Goal: Information Seeking & Learning: Learn about a topic

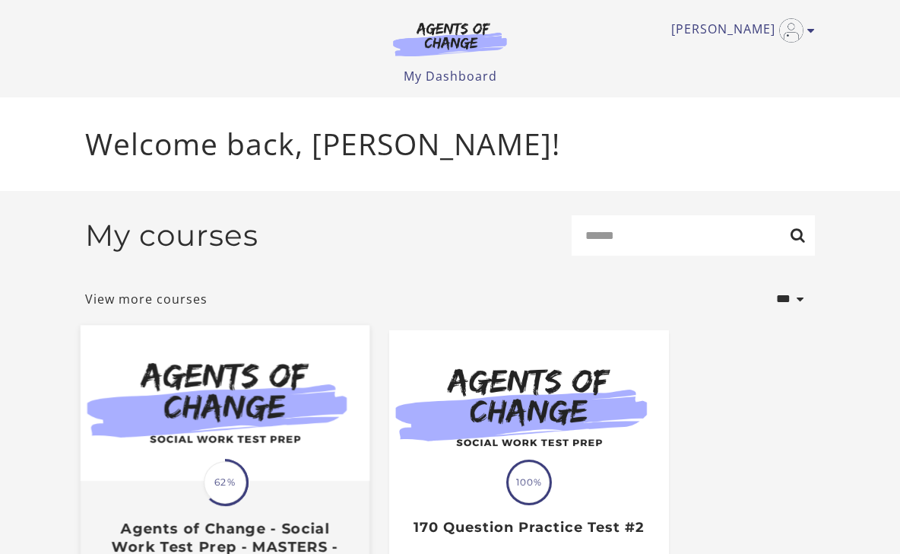
click at [239, 401] on img at bounding box center [225, 403] width 289 height 156
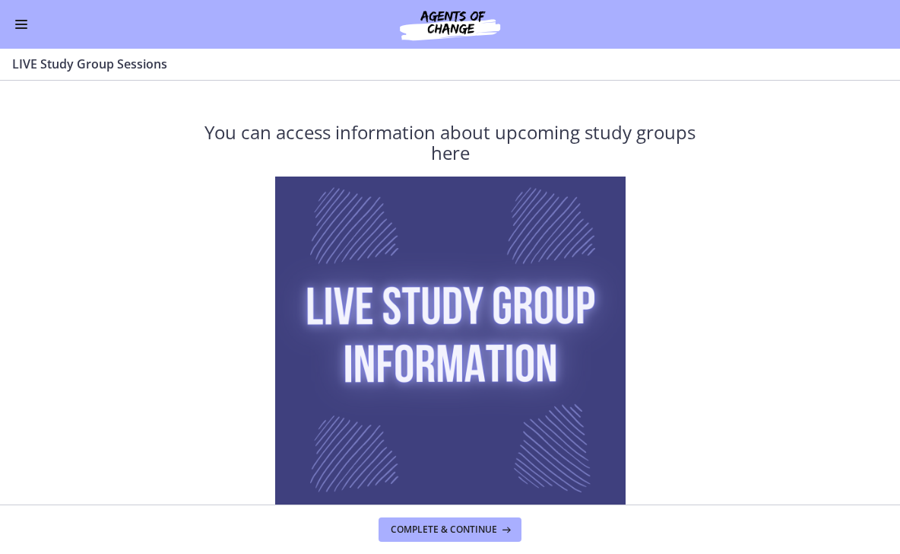
click at [14, 38] on div "Go to Dashboard" at bounding box center [450, 24] width 900 height 49
click at [21, 21] on button "Enable menu" at bounding box center [21, 24] width 18 height 18
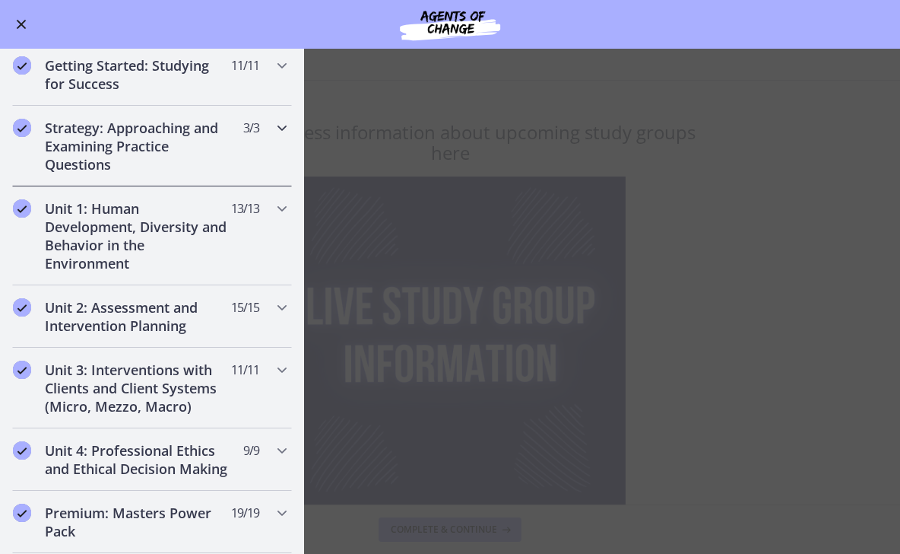
scroll to position [205, 0]
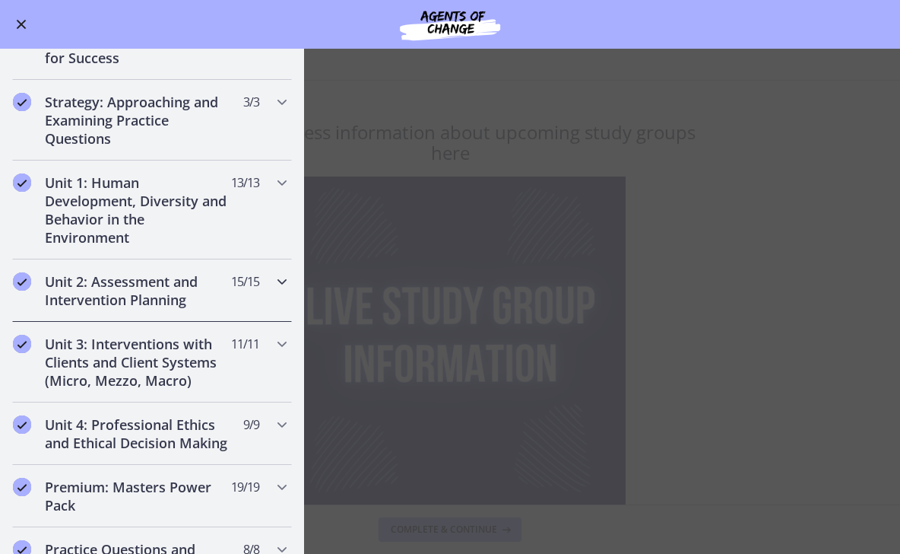
click at [278, 283] on icon "Chapters" at bounding box center [282, 281] width 18 height 18
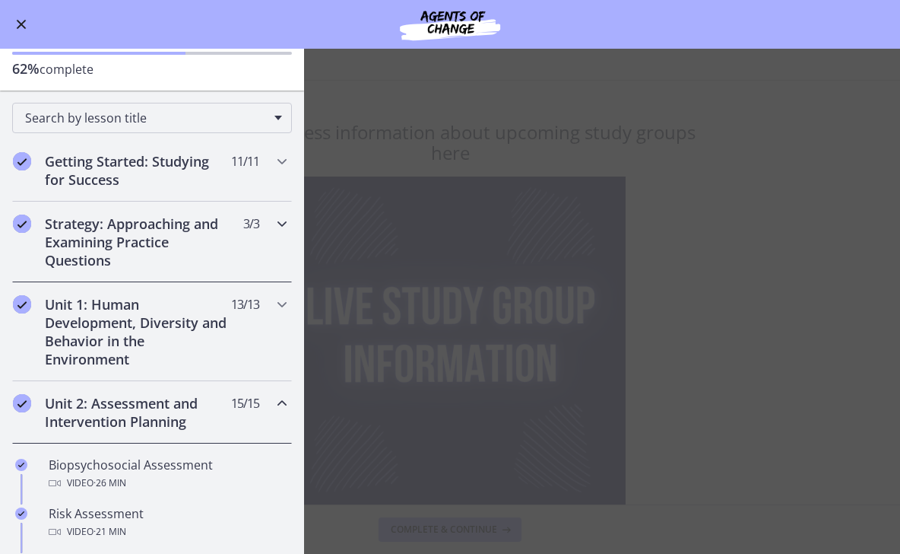
scroll to position [37, 0]
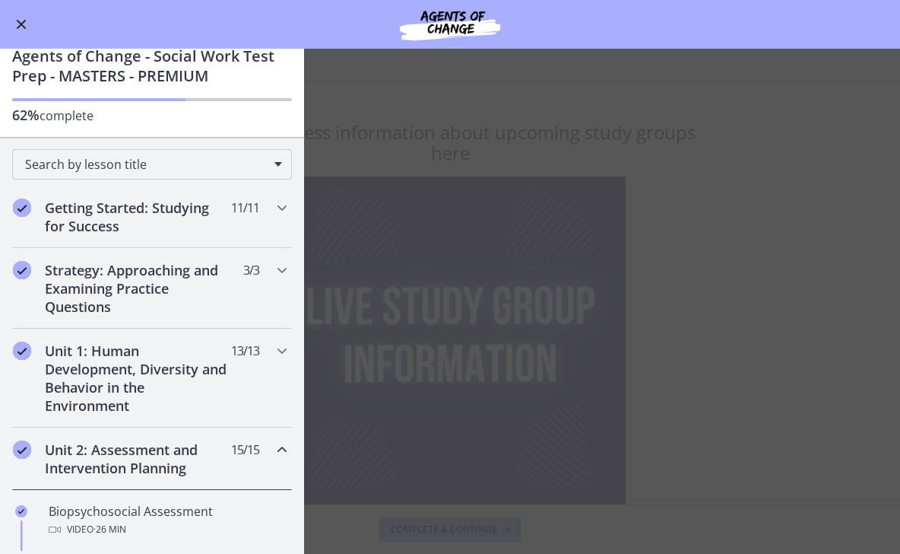
click at [281, 446] on icon "Chapters" at bounding box center [282, 449] width 18 height 18
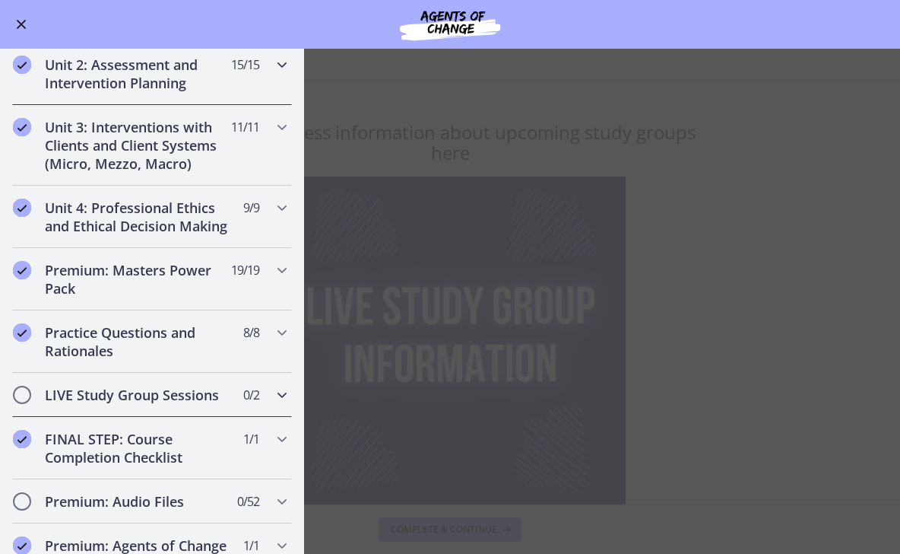
scroll to position [424, 0]
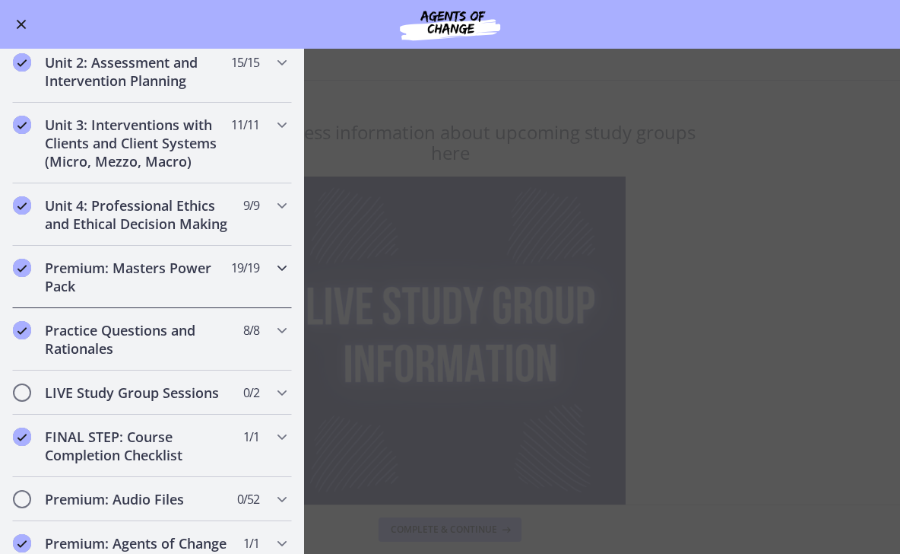
click at [276, 256] on div "Premium: Masters Power Pack 19 / 19 Completed" at bounding box center [152, 277] width 280 height 62
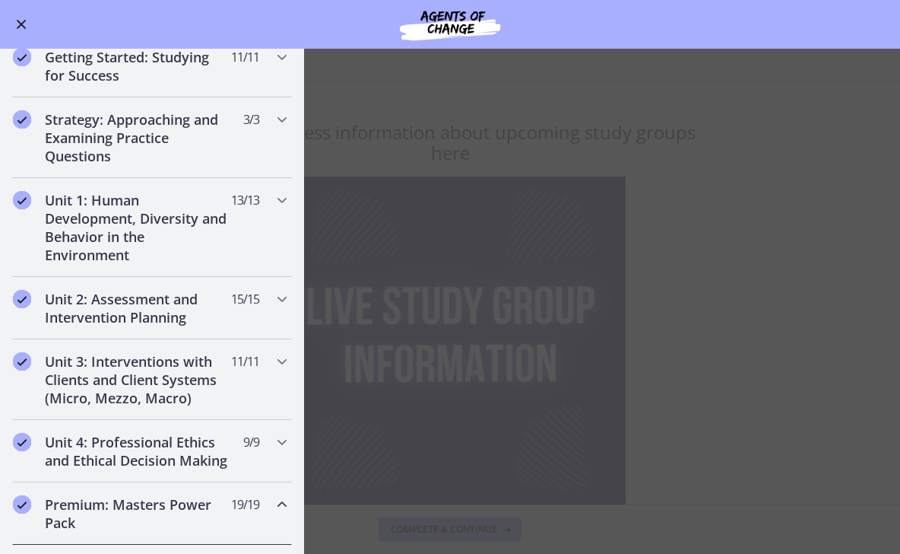
scroll to position [182, 0]
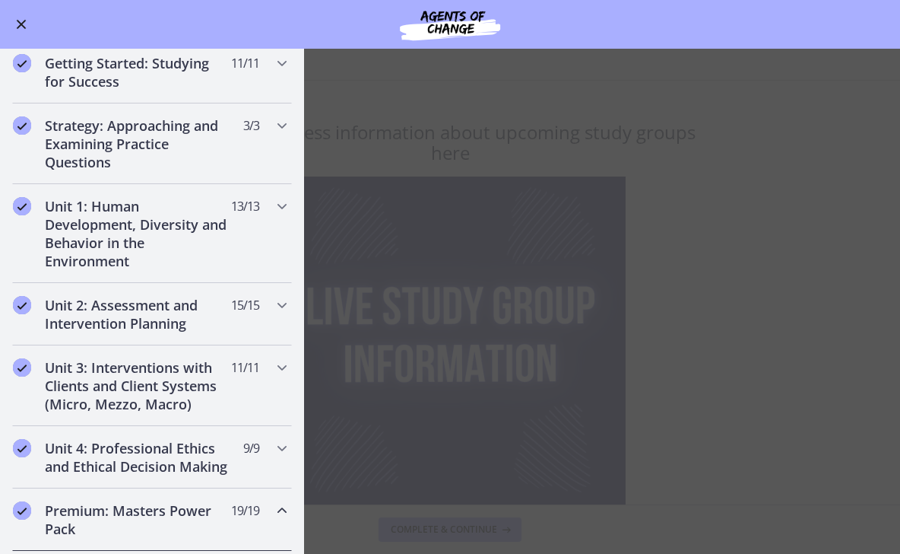
click at [277, 508] on icon "Chapters" at bounding box center [282, 510] width 18 height 18
click at [279, 442] on icon "Chapters" at bounding box center [282, 448] width 18 height 18
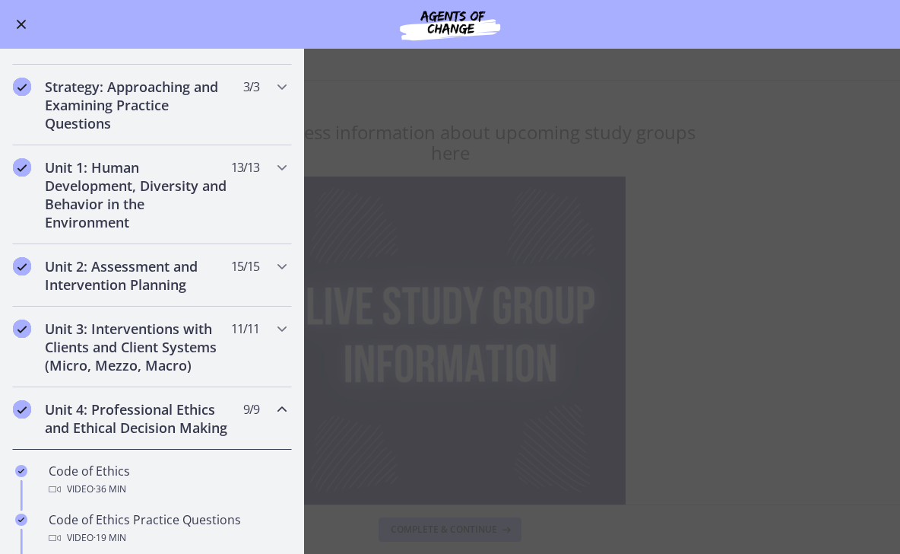
scroll to position [225, 0]
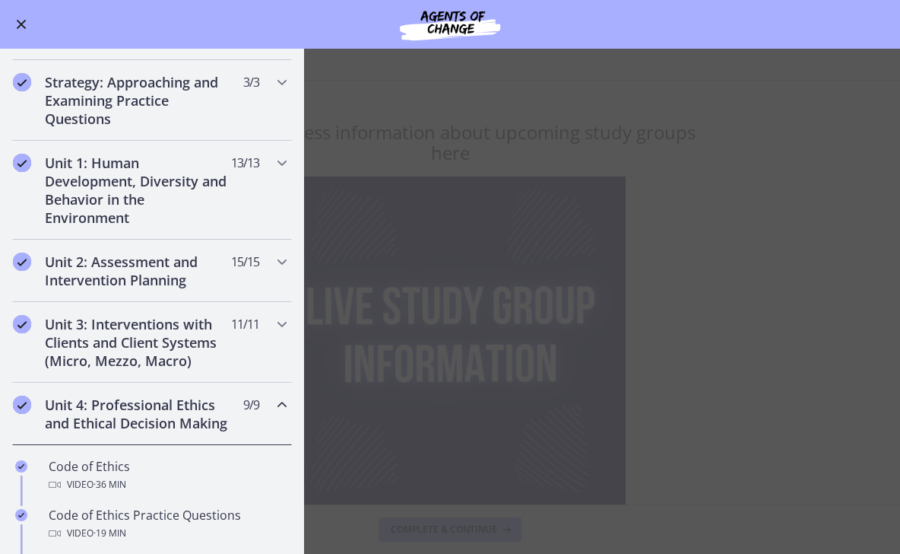
click at [284, 402] on icon "Chapters" at bounding box center [282, 404] width 18 height 18
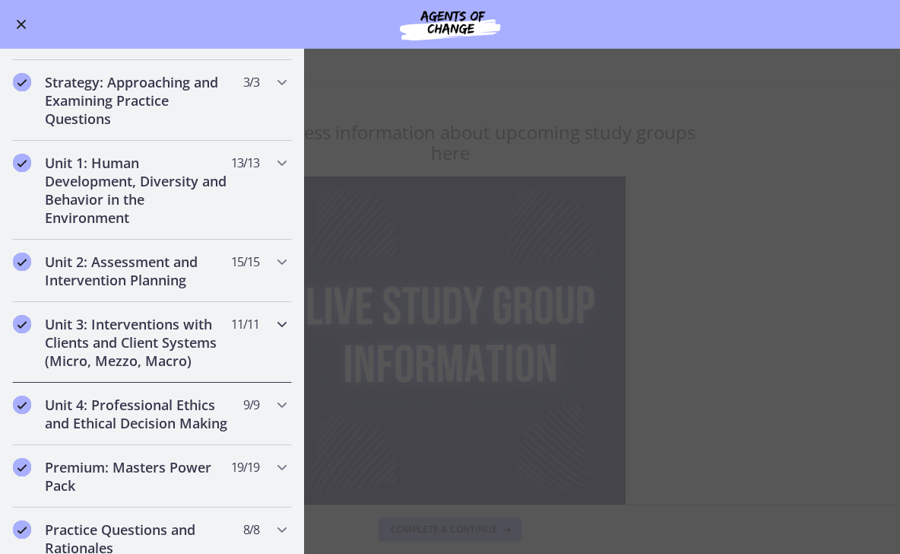
click at [272, 333] on div "Unit 3: Interventions with Clients and Client Systems (Micro, Mezzo, Macro) 11 …" at bounding box center [152, 342] width 280 height 81
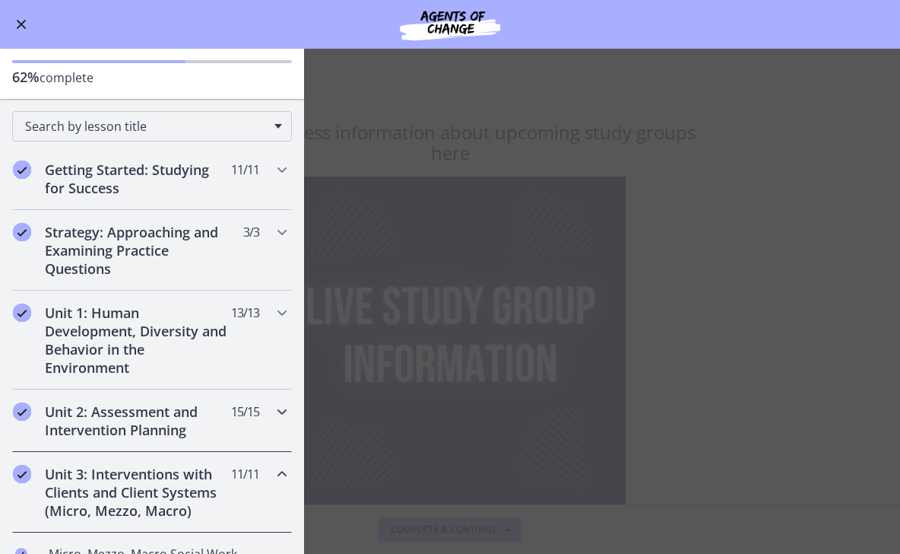
scroll to position [83, 0]
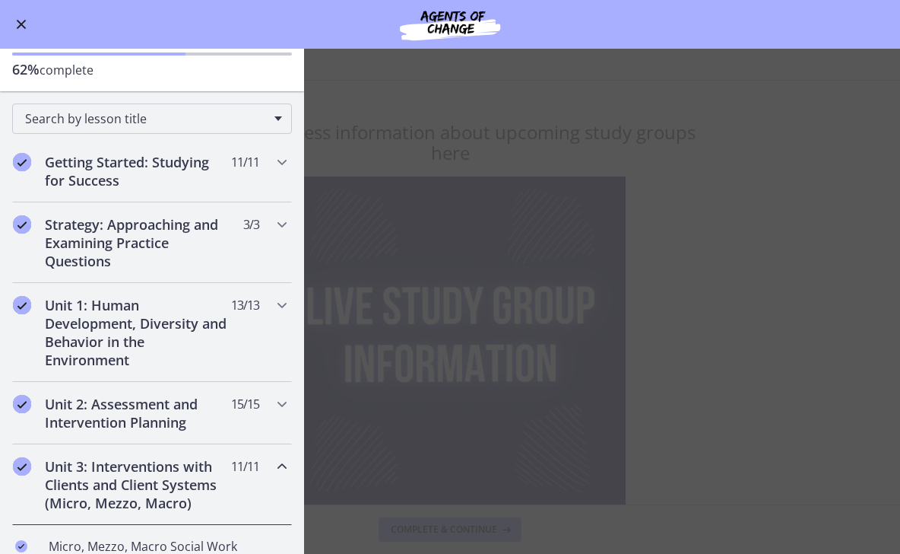
click at [275, 482] on div "Unit 3: Interventions with Clients and Client Systems (Micro, Mezzo, Macro) 11 …" at bounding box center [152, 484] width 280 height 81
click at [258, 241] on div "Strategy: Approaching and Examining Practice Questions 3 / 3 Completed" at bounding box center [152, 242] width 280 height 81
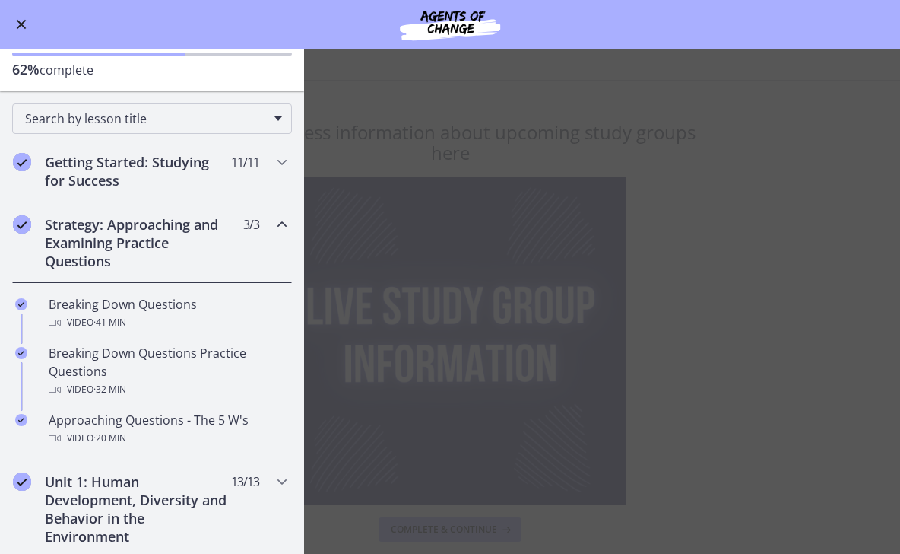
click at [278, 224] on icon "Chapters" at bounding box center [282, 224] width 18 height 18
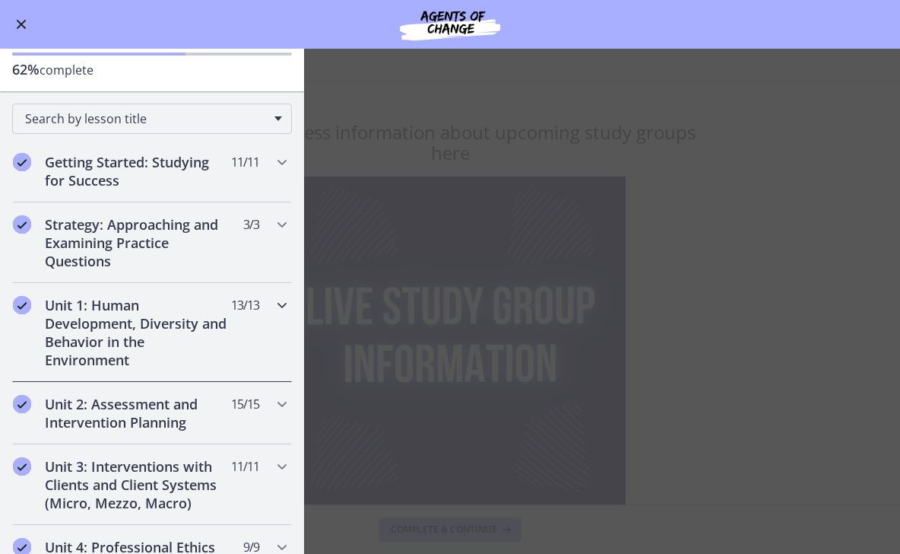
click at [270, 322] on div "Unit 1: Human Development, Diversity and Behavior in the Environment 13 / 13 Co…" at bounding box center [152, 332] width 280 height 99
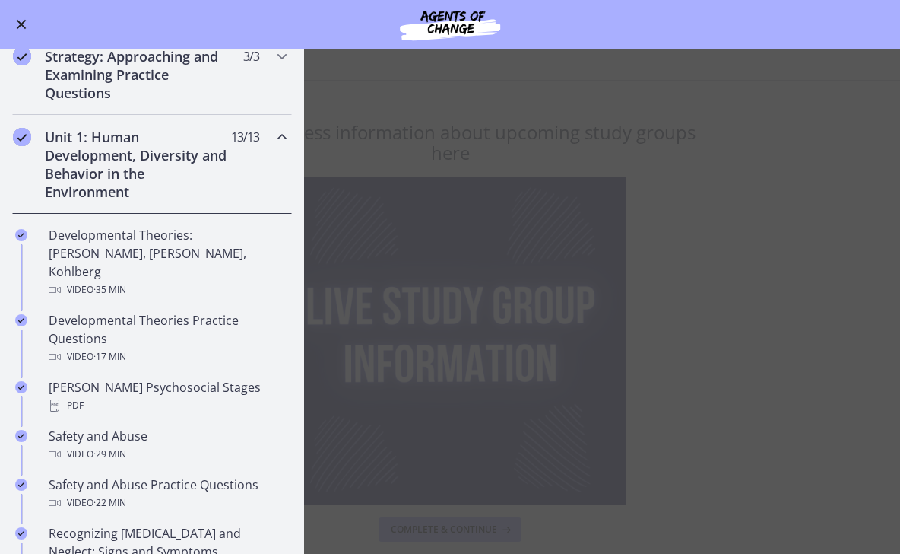
scroll to position [265, 0]
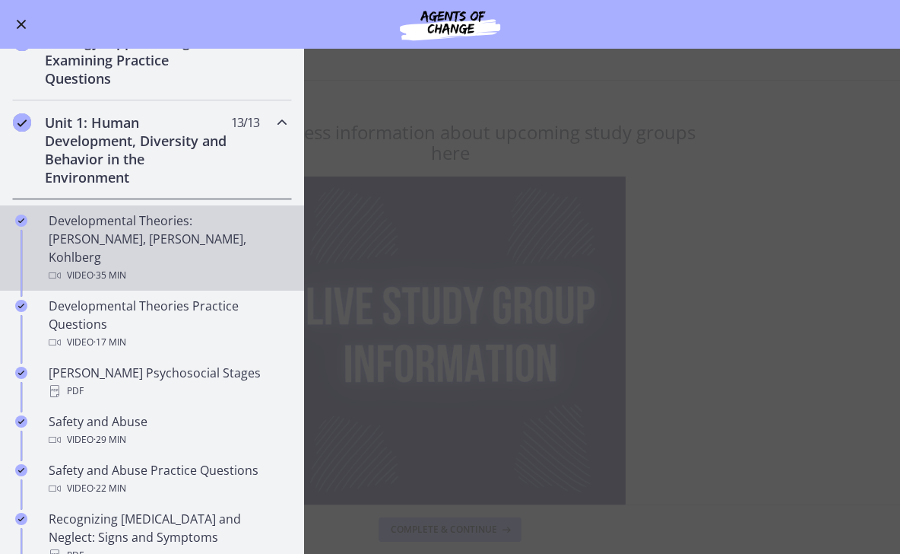
click at [155, 266] on div "Video · 35 min" at bounding box center [167, 275] width 237 height 18
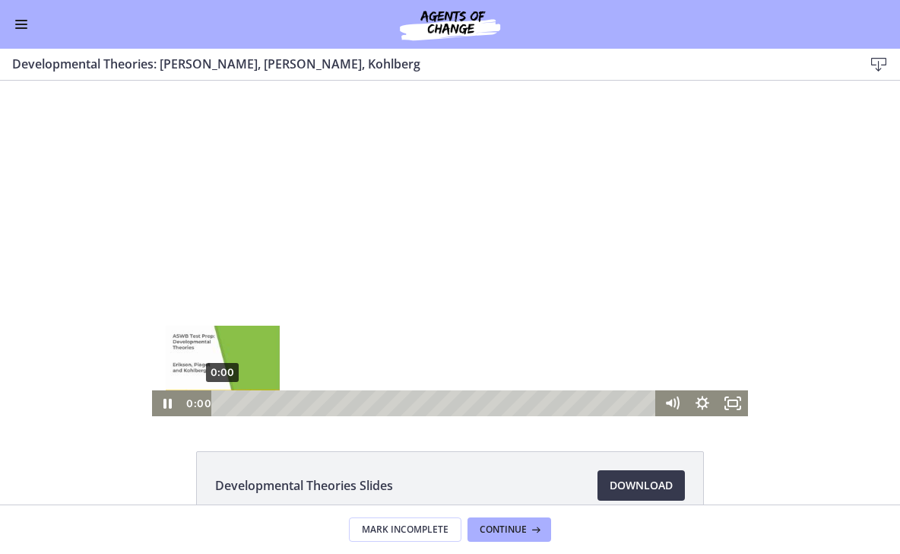
click at [223, 403] on div "Playbar" at bounding box center [222, 403] width 8 height 8
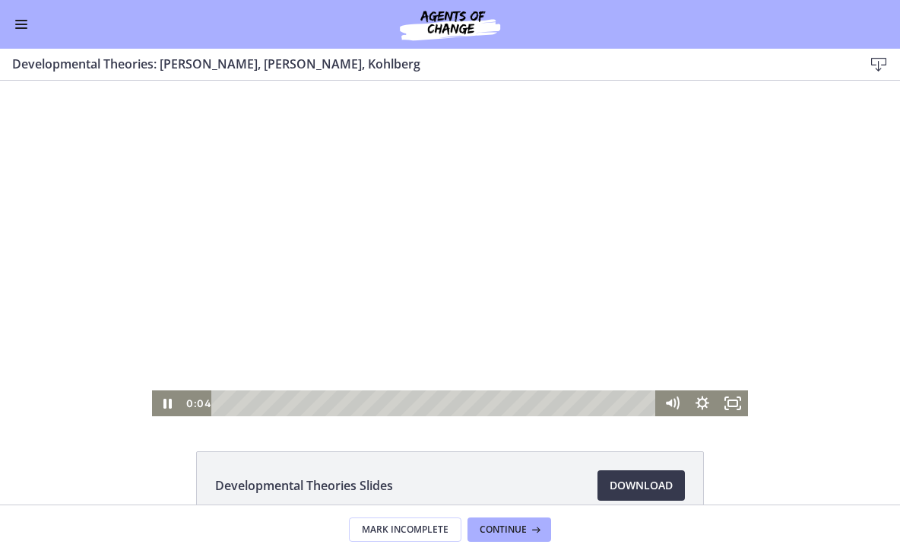
click at [341, 341] on div at bounding box center [450, 248] width 596 height 335
click at [313, 287] on div at bounding box center [450, 248] width 596 height 335
click at [708, 404] on icon "Show settings menu" at bounding box center [702, 403] width 37 height 31
click at [809, 284] on div "Click for sound @keyframes VOLUME_SMALL_WAVE_FLASH { 0% { opacity: 0; } 33% { o…" at bounding box center [450, 248] width 900 height 335
click at [554, 283] on div at bounding box center [450, 248] width 596 height 335
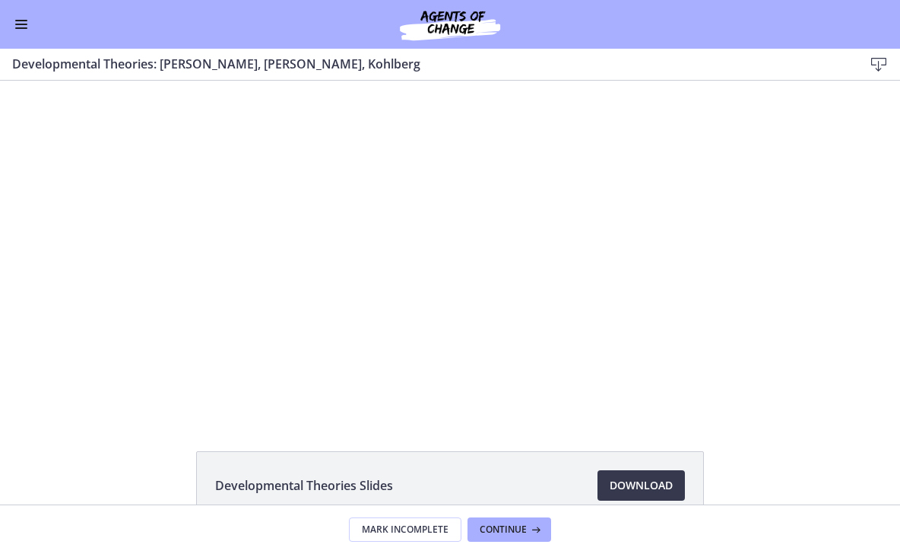
click at [559, 282] on div at bounding box center [450, 248] width 596 height 335
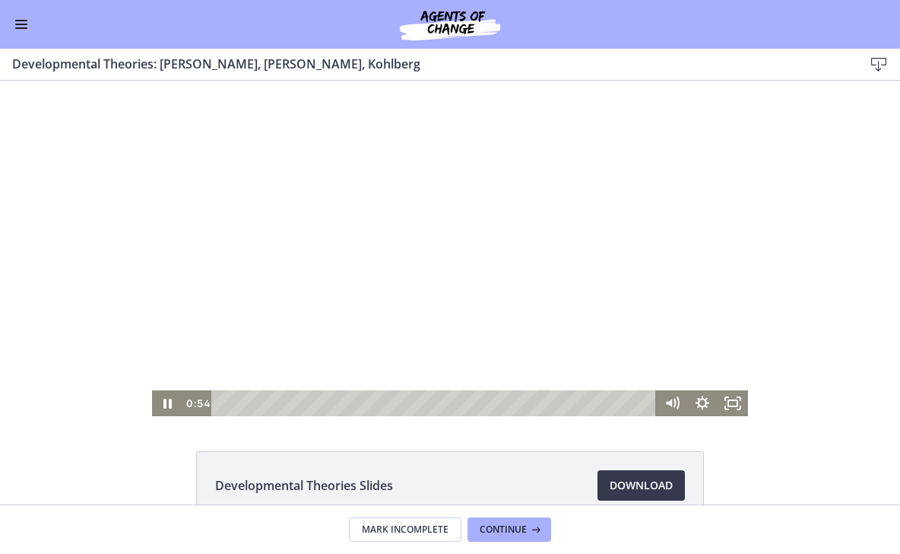
click at [485, 242] on div at bounding box center [450, 248] width 596 height 335
click at [329, 295] on div at bounding box center [450, 248] width 596 height 335
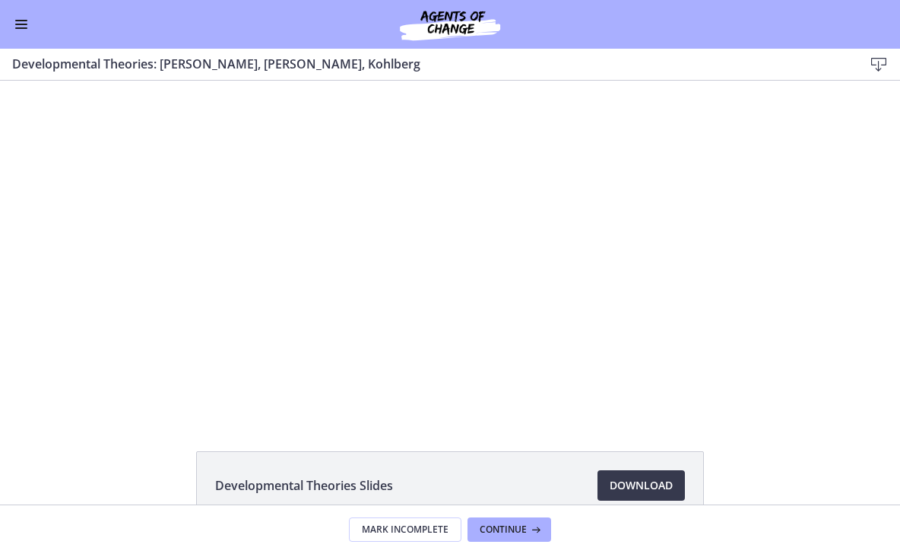
click at [329, 295] on div at bounding box center [450, 248] width 596 height 335
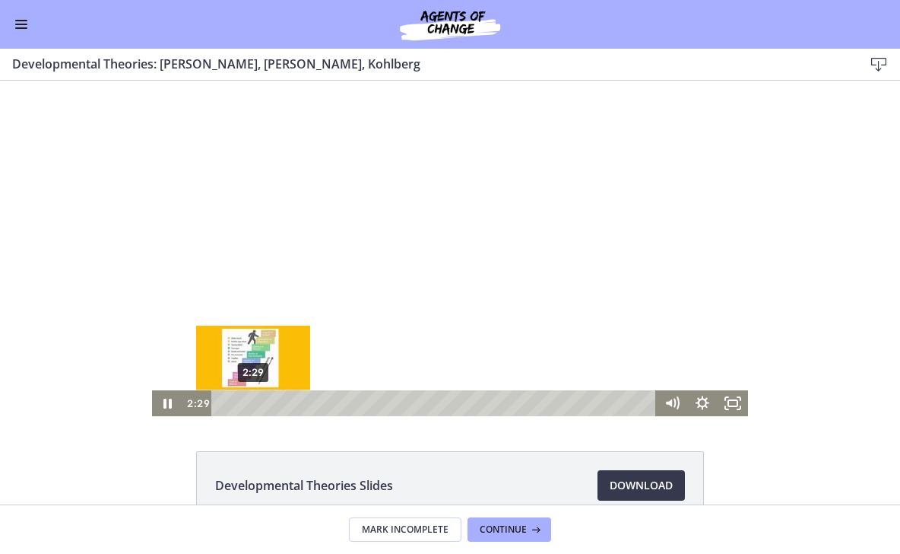
click at [253, 401] on div "2:29" at bounding box center [436, 403] width 427 height 26
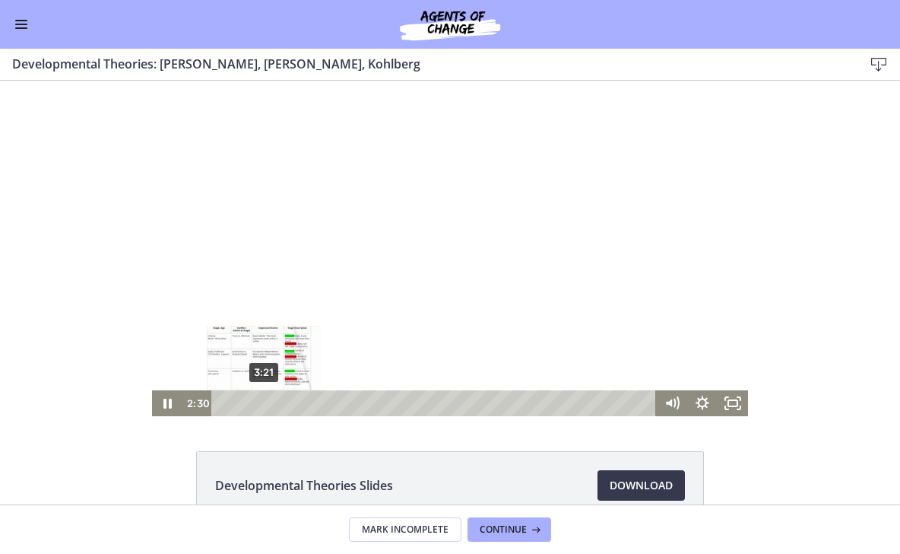
click at [264, 399] on div "3:21" at bounding box center [436, 403] width 427 height 26
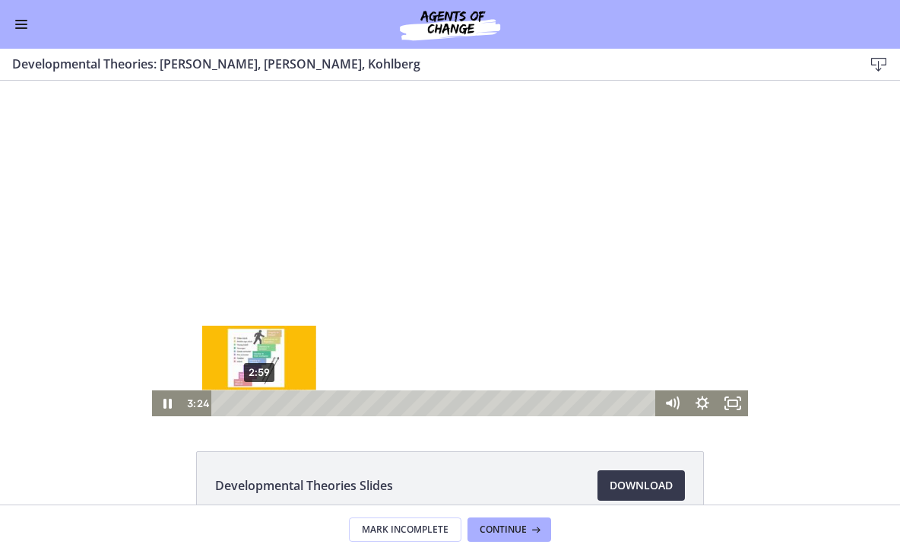
click at [257, 400] on div "2:59" at bounding box center [436, 403] width 427 height 26
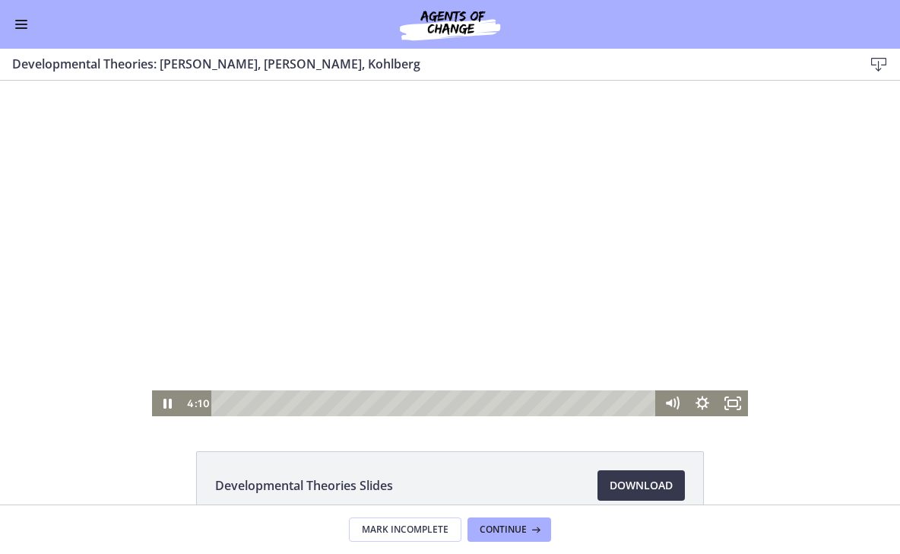
click at [634, 303] on div at bounding box center [450, 248] width 596 height 335
click at [373, 209] on div at bounding box center [450, 248] width 596 height 335
click at [703, 398] on icon "Show settings menu" at bounding box center [702, 402] width 17 height 17
click at [712, 343] on span "1.5x" at bounding box center [722, 351] width 38 height 26
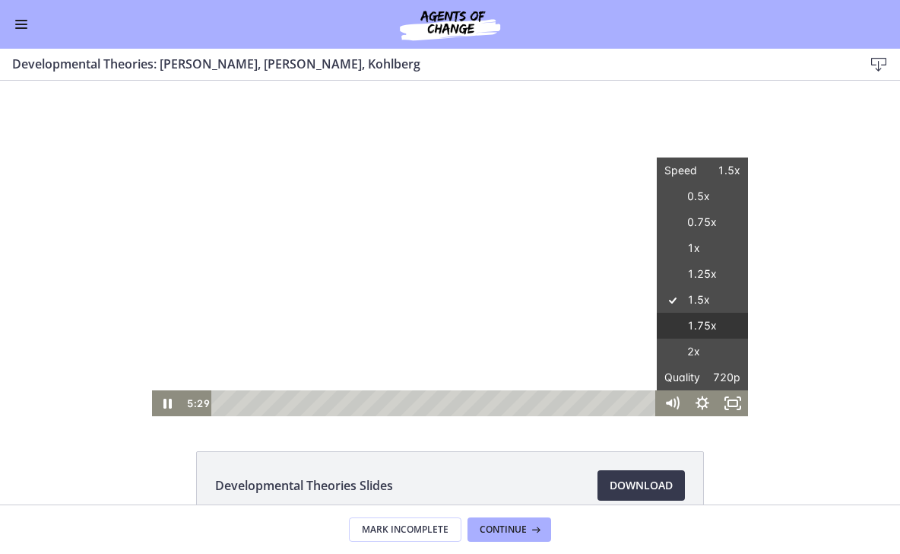
click at [729, 326] on label "1.75x" at bounding box center [702, 326] width 91 height 27
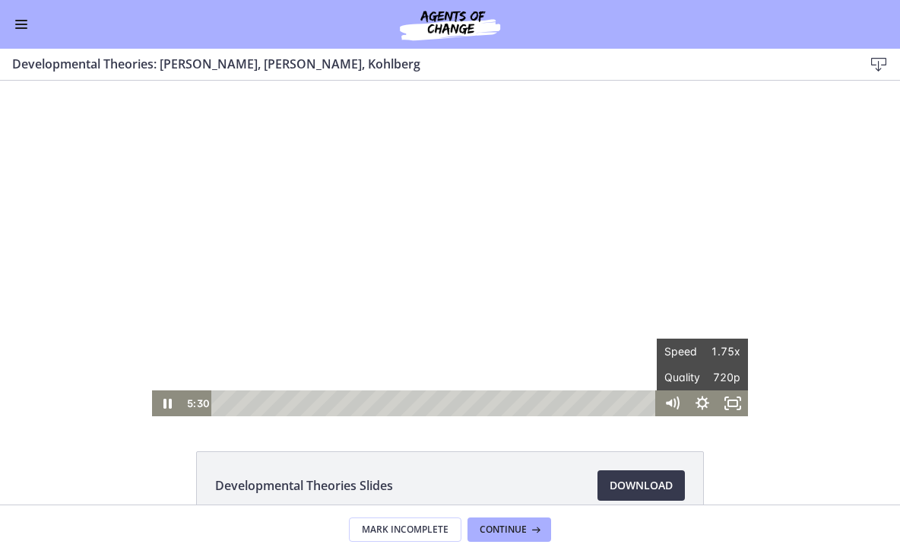
click at [842, 209] on div "Click for sound @keyframes VOLUME_SMALL_WAVE_FLASH { 0% { opacity: 0; } 33% { o…" at bounding box center [450, 248] width 900 height 335
click at [319, 129] on div at bounding box center [450, 248] width 596 height 335
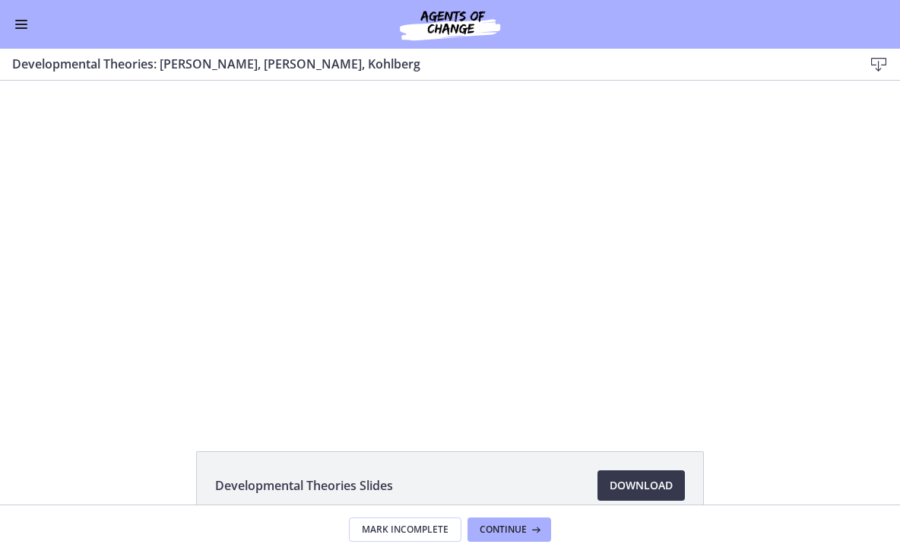
click at [319, 129] on div at bounding box center [450, 248] width 596 height 335
click at [13, 21] on button "Enable menu" at bounding box center [21, 24] width 18 height 18
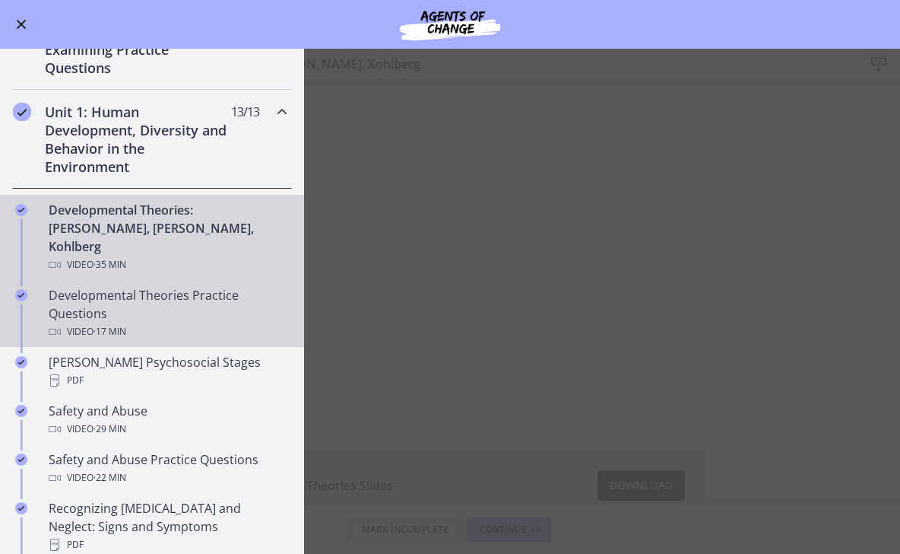
scroll to position [279, 0]
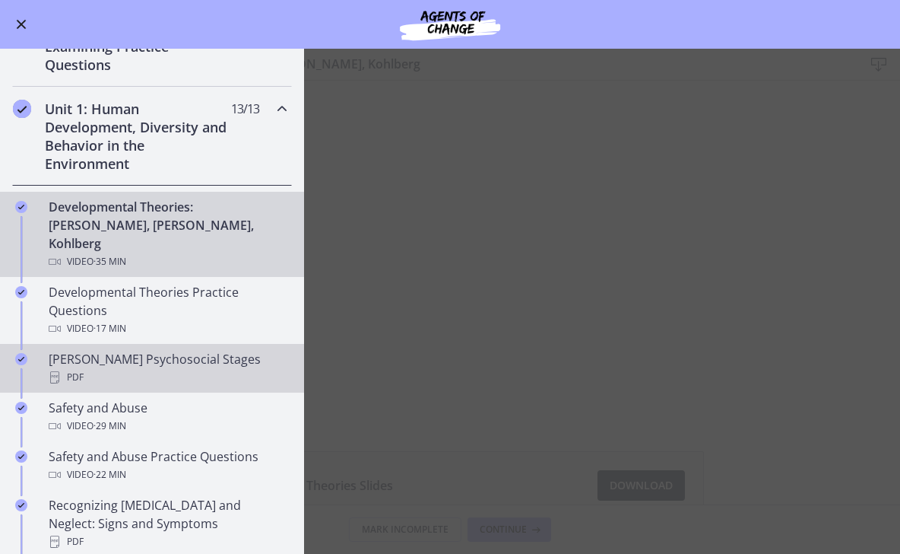
click at [230, 350] on div "[PERSON_NAME] Psychosocial Stages PDF" at bounding box center [167, 368] width 237 height 37
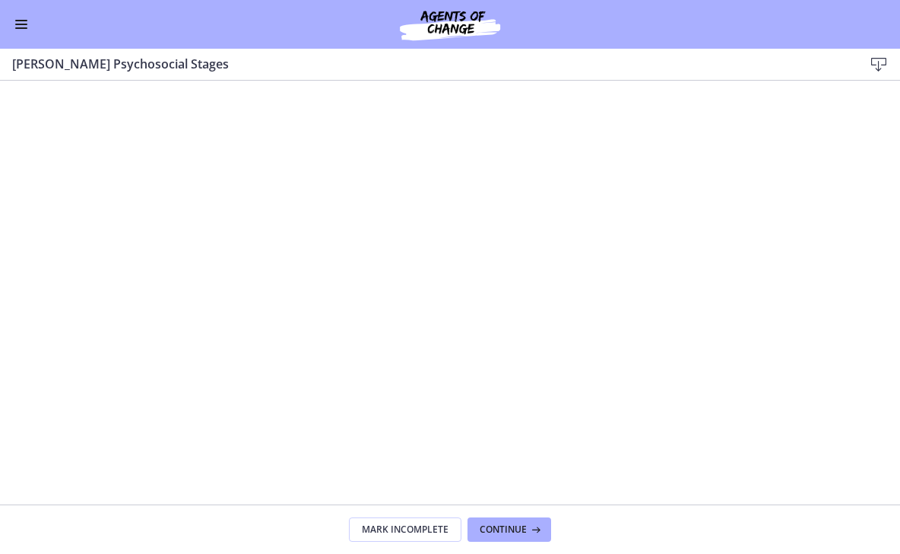
click at [21, 28] on span "Enable menu" at bounding box center [21, 28] width 12 height 2
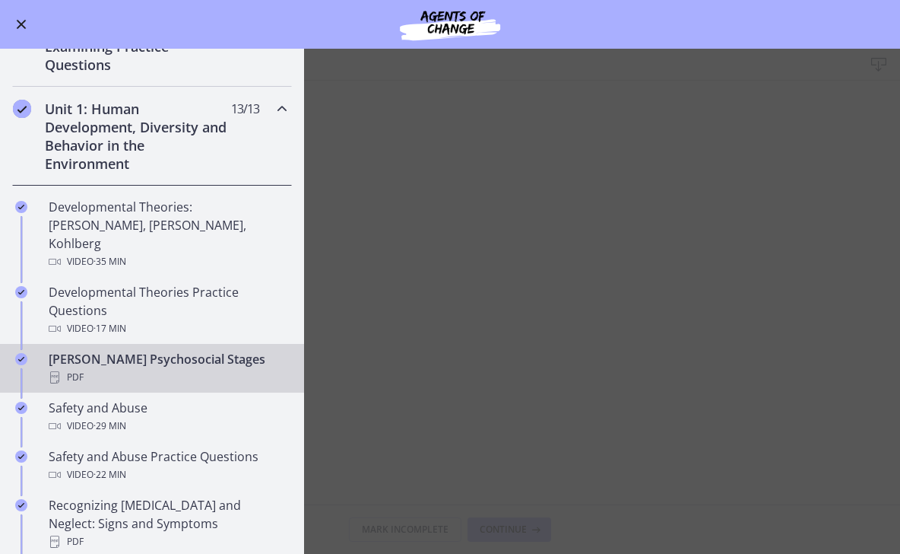
click at [284, 115] on icon "Chapters" at bounding box center [282, 109] width 18 height 18
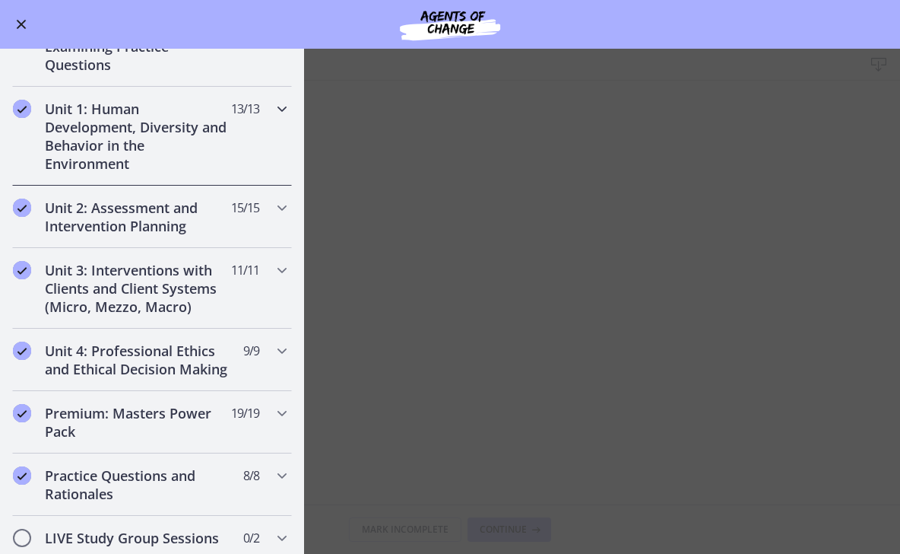
click at [287, 106] on icon "Chapters" at bounding box center [282, 109] width 18 height 18
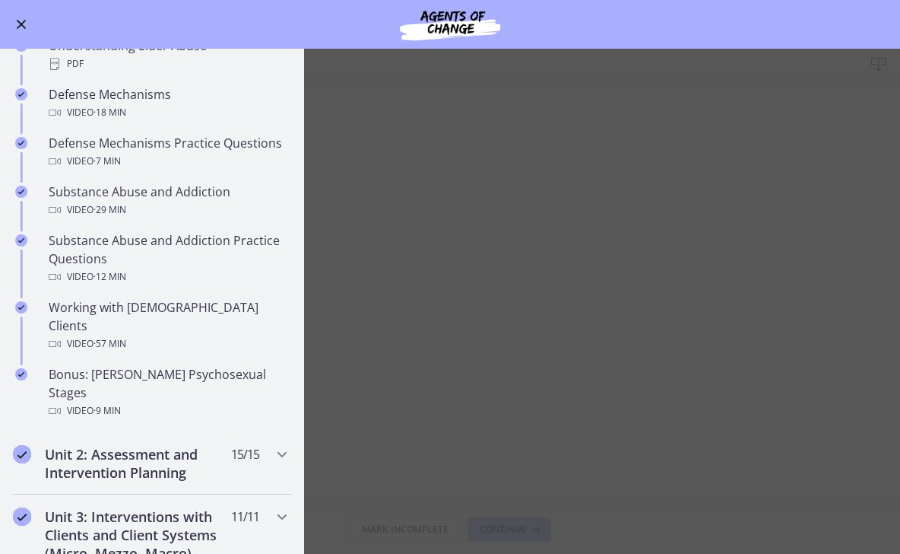
scroll to position [799, 0]
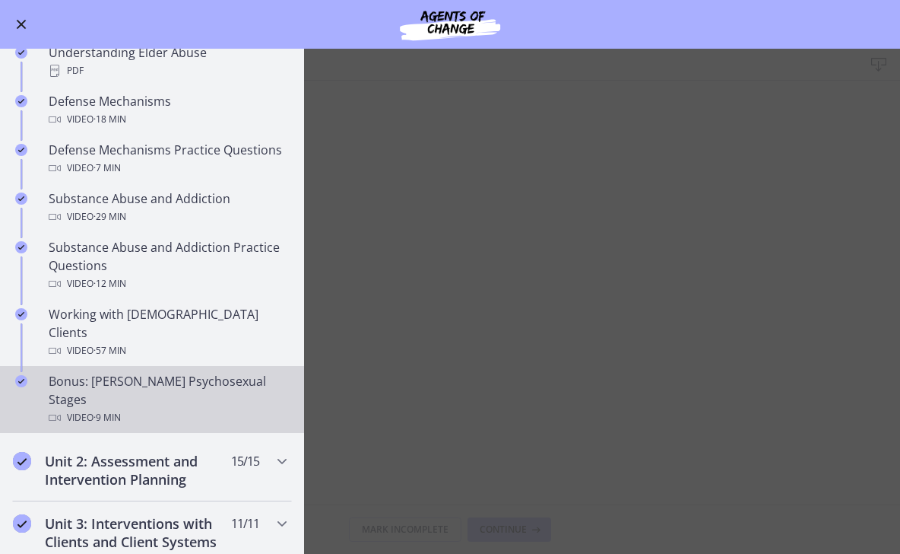
click at [221, 408] on div "Video · 9 min" at bounding box center [167, 417] width 237 height 18
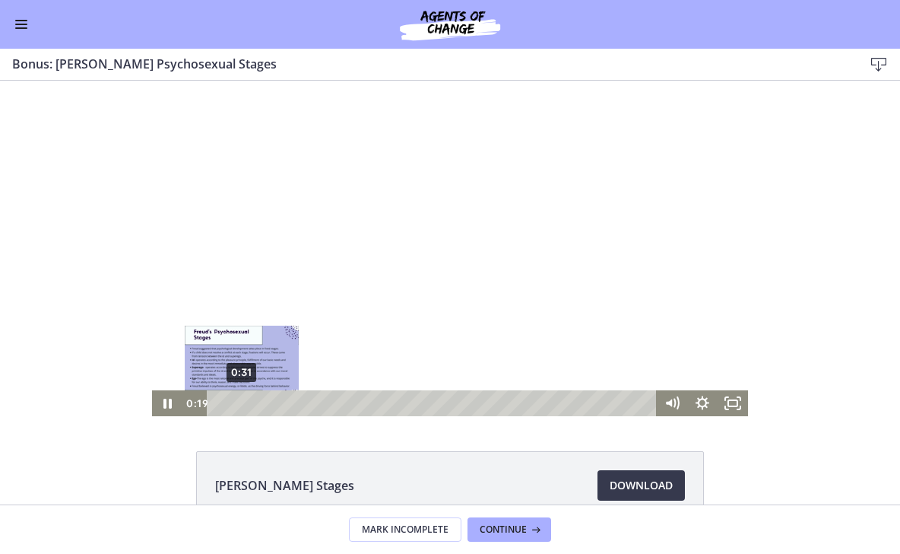
click at [241, 402] on div "0:31" at bounding box center [433, 403] width 431 height 26
click at [255, 402] on div "0:47" at bounding box center [433, 403] width 431 height 26
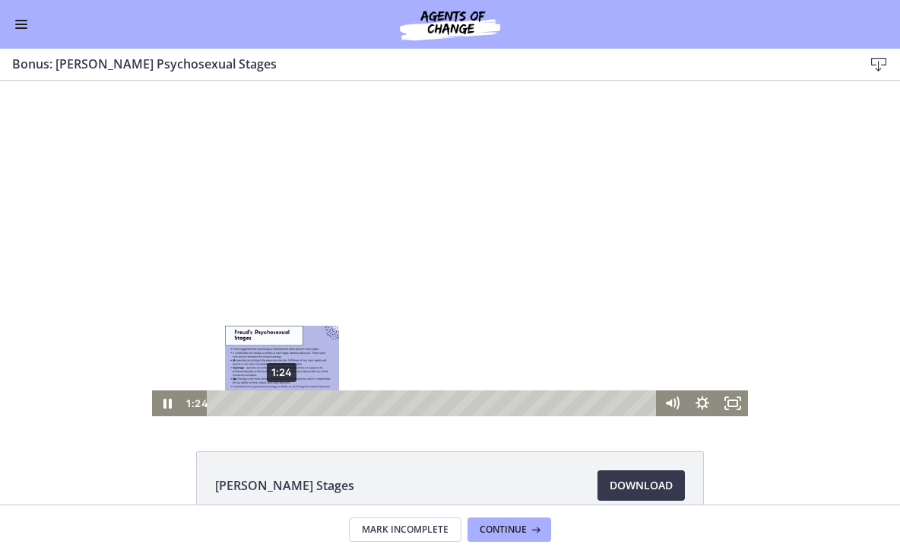
click at [282, 402] on div "1:24" at bounding box center [433, 403] width 431 height 26
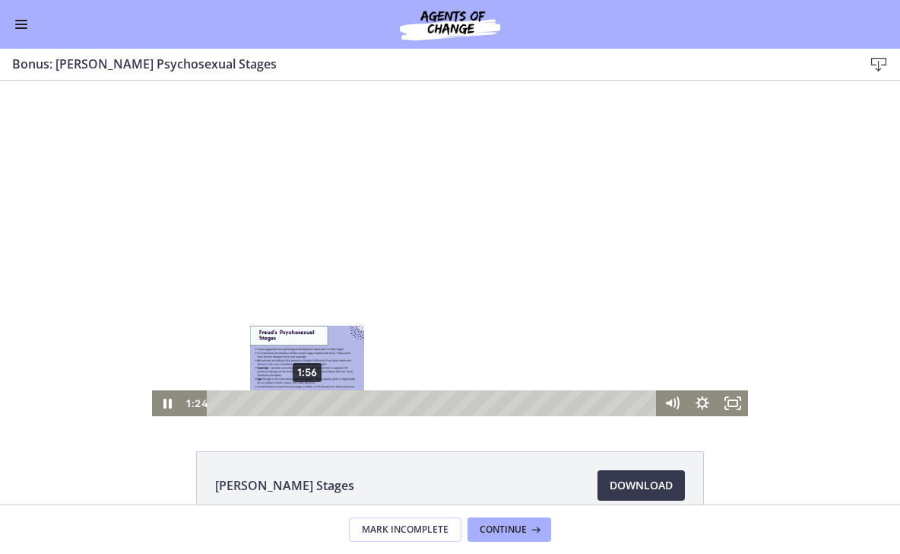
click at [307, 402] on div "1:56" at bounding box center [433, 403] width 431 height 26
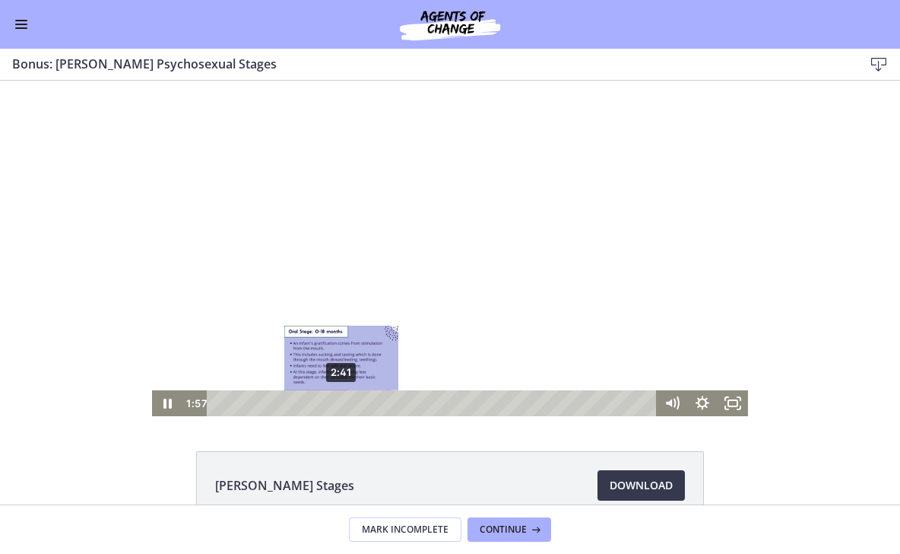
click at [342, 402] on div "2:41" at bounding box center [433, 403] width 431 height 26
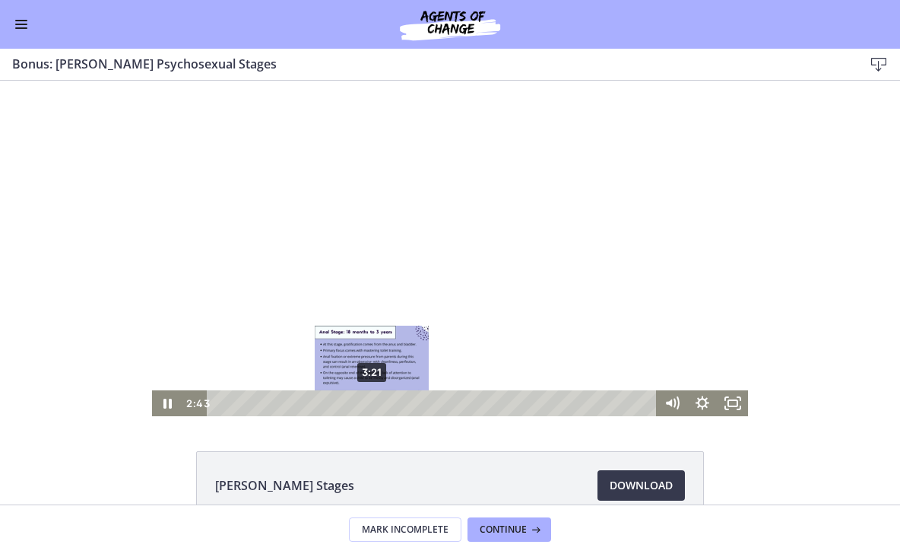
click at [372, 402] on div "3:21" at bounding box center [433, 403] width 431 height 26
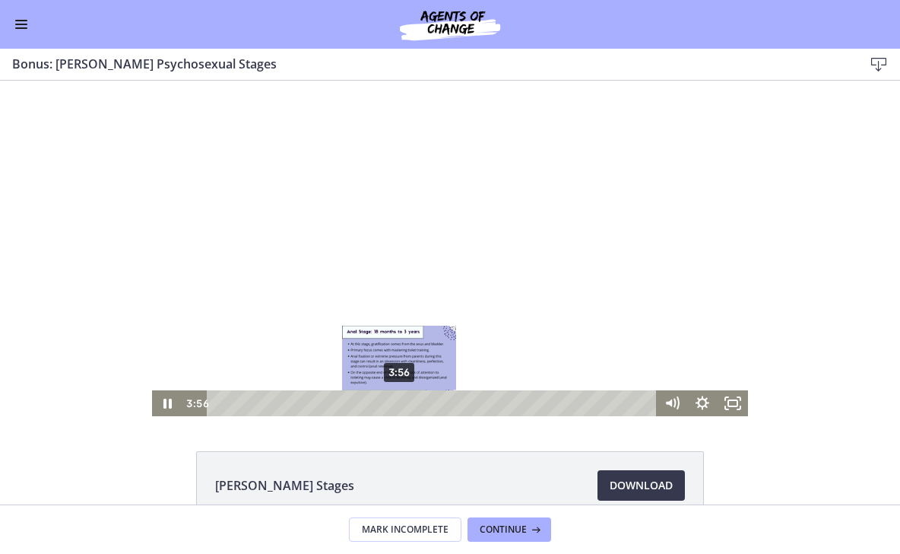
click at [399, 399] on div "3:56" at bounding box center [433, 403] width 431 height 26
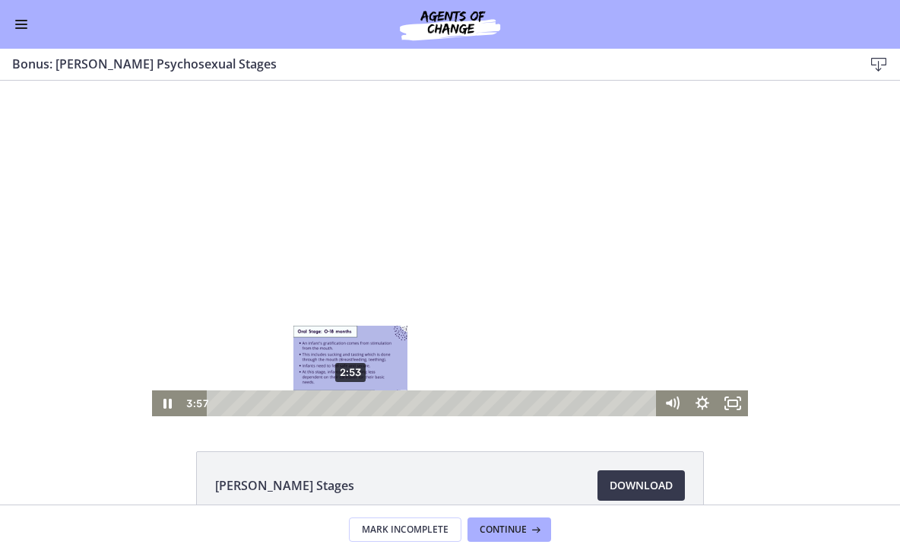
click at [351, 399] on div "2:53" at bounding box center [433, 403] width 431 height 26
click at [332, 399] on div "2:28" at bounding box center [433, 403] width 431 height 26
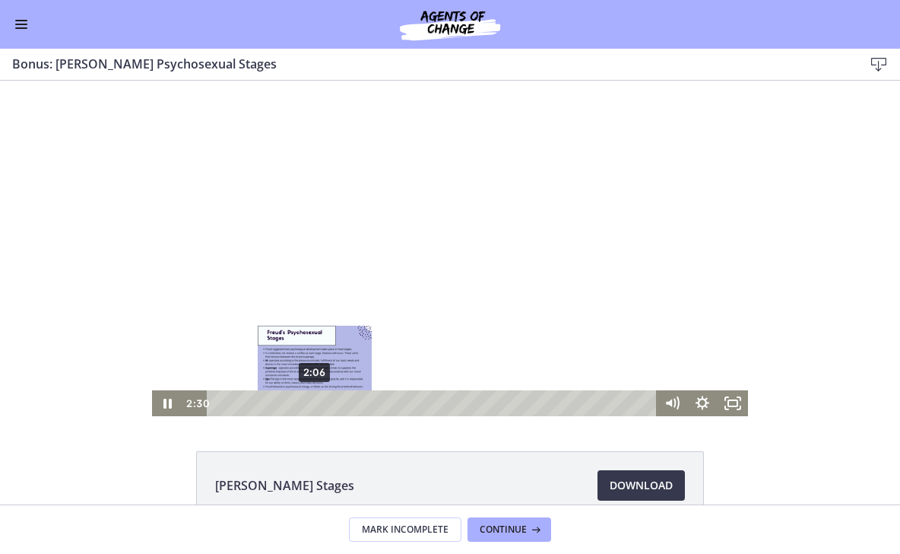
click at [315, 405] on div "2:06" at bounding box center [433, 403] width 431 height 26
click at [330, 399] on div "2:26" at bounding box center [433, 403] width 431 height 26
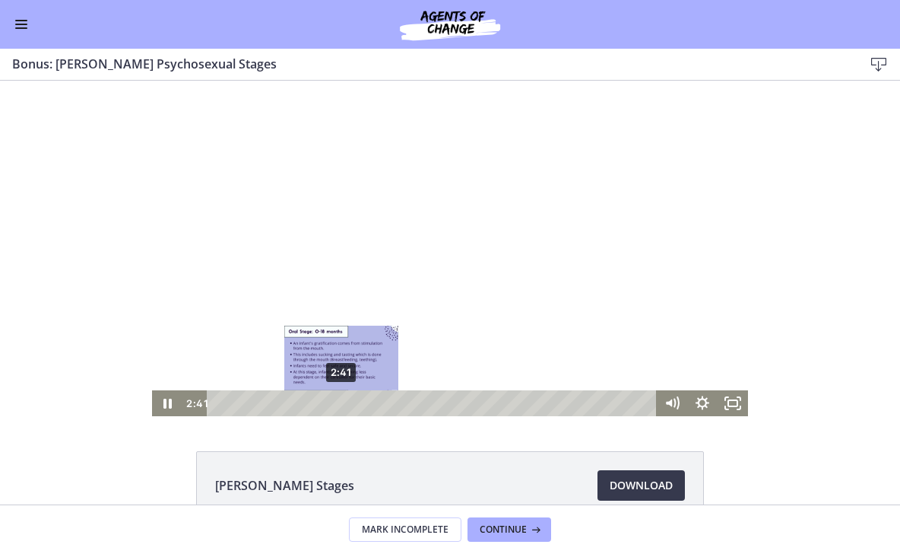
click at [341, 399] on div "2:41" at bounding box center [433, 403] width 431 height 26
click at [354, 403] on div "2:58" at bounding box center [433, 403] width 431 height 26
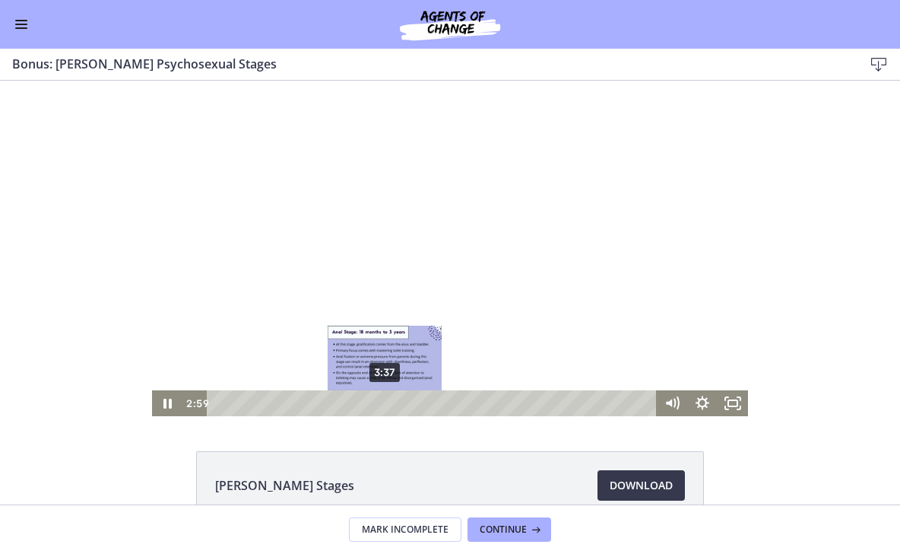
click at [385, 400] on div "3:37" at bounding box center [433, 403] width 431 height 26
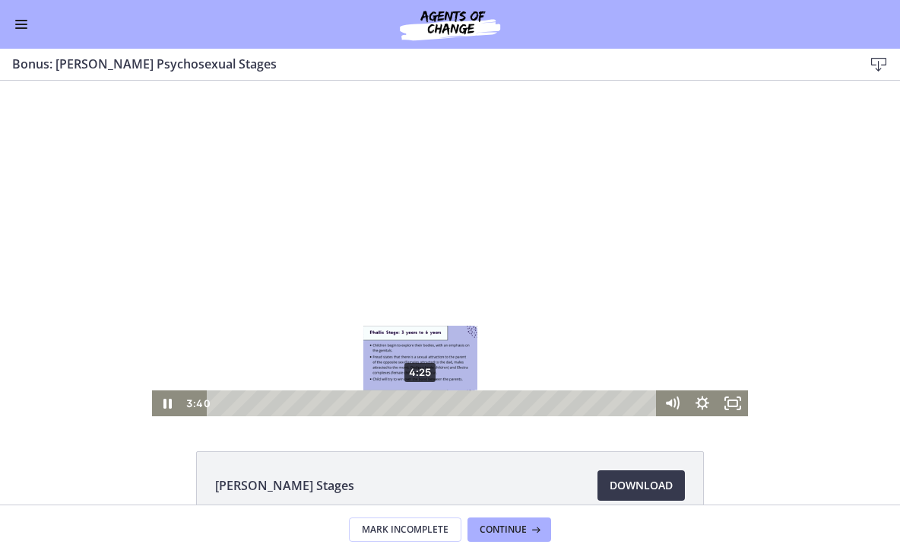
click at [421, 405] on div "4:25" at bounding box center [433, 403] width 431 height 26
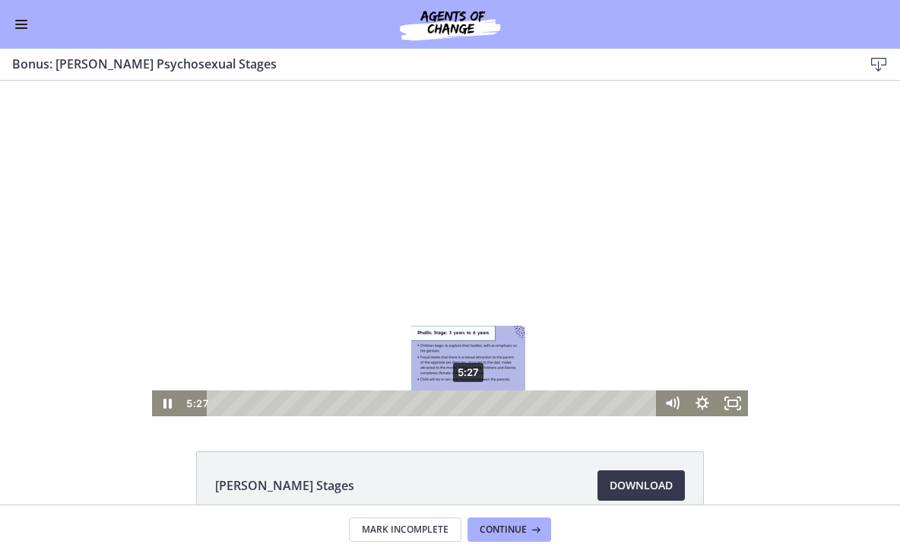
click at [469, 401] on div "5:27" at bounding box center [433, 403] width 431 height 26
click at [488, 399] on div "5:52" at bounding box center [433, 403] width 431 height 26
click at [472, 401] on div "5:30" at bounding box center [433, 403] width 431 height 26
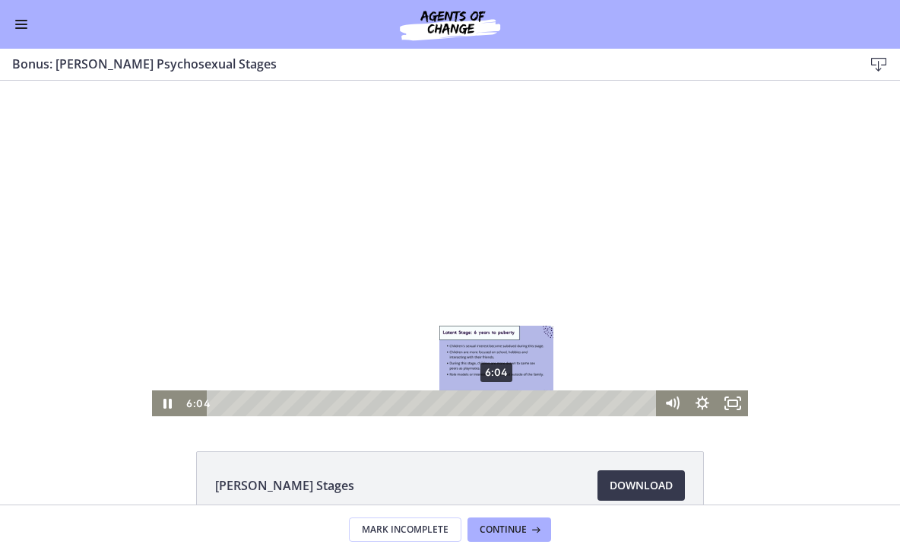
click at [497, 401] on div "6:04" at bounding box center [433, 403] width 431 height 26
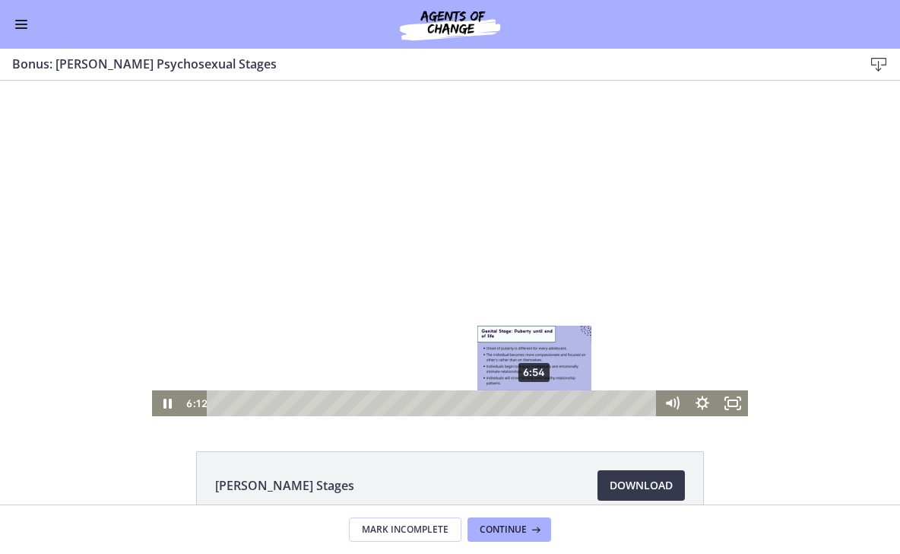
click at [535, 405] on div "6:54" at bounding box center [433, 403] width 431 height 26
